Goal: Task Accomplishment & Management: Manage account settings

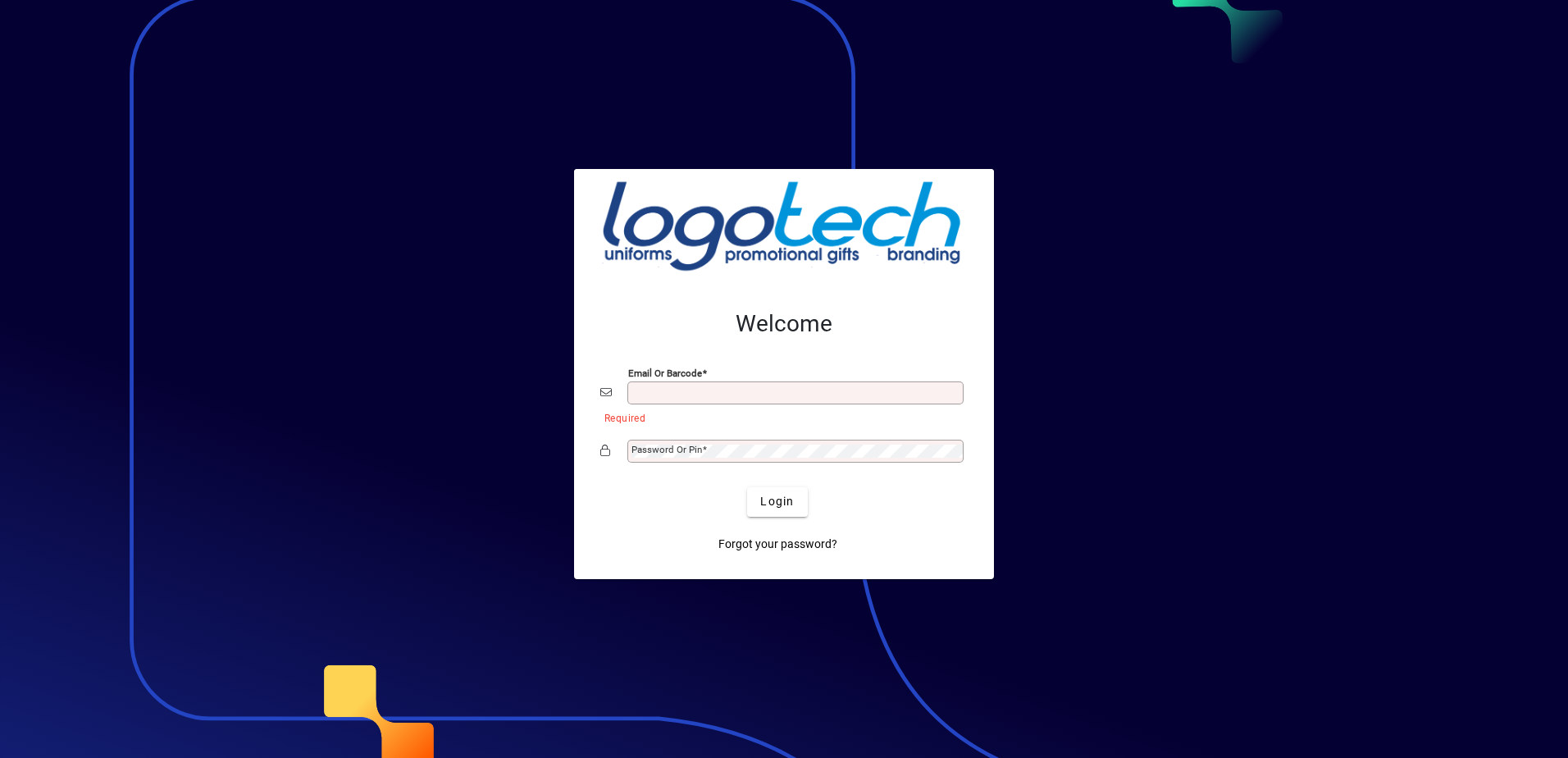
drag, startPoint x: 659, startPoint y: 389, endPoint x: 667, endPoint y: 393, distance: 8.9
click at [659, 389] on input "Email or Barcode" at bounding box center [796, 393] width 331 height 13
type input "**********"
